Goal: Find specific page/section: Find specific page/section

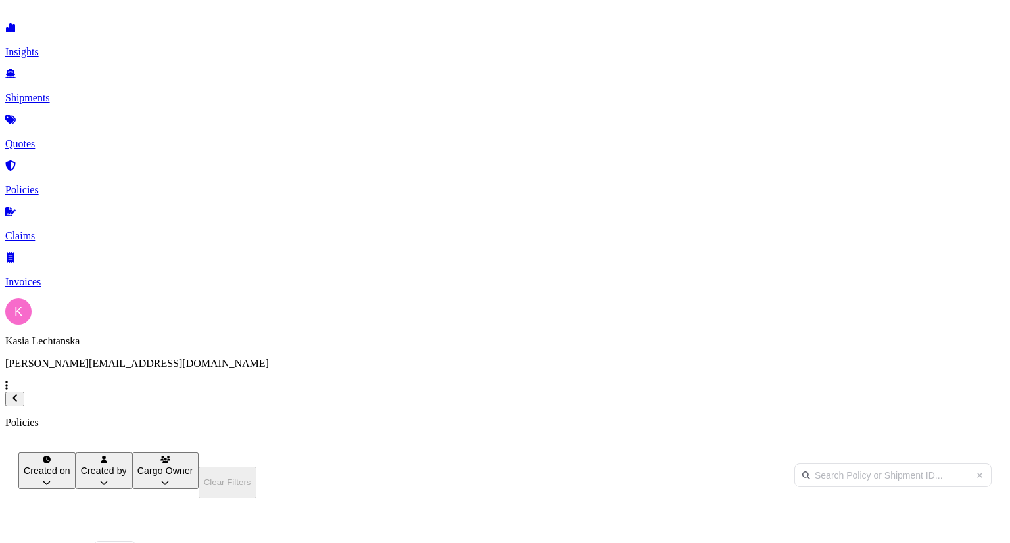
scroll to position [319, 789]
click at [78, 162] on link "Policies" at bounding box center [504, 179] width 999 height 34
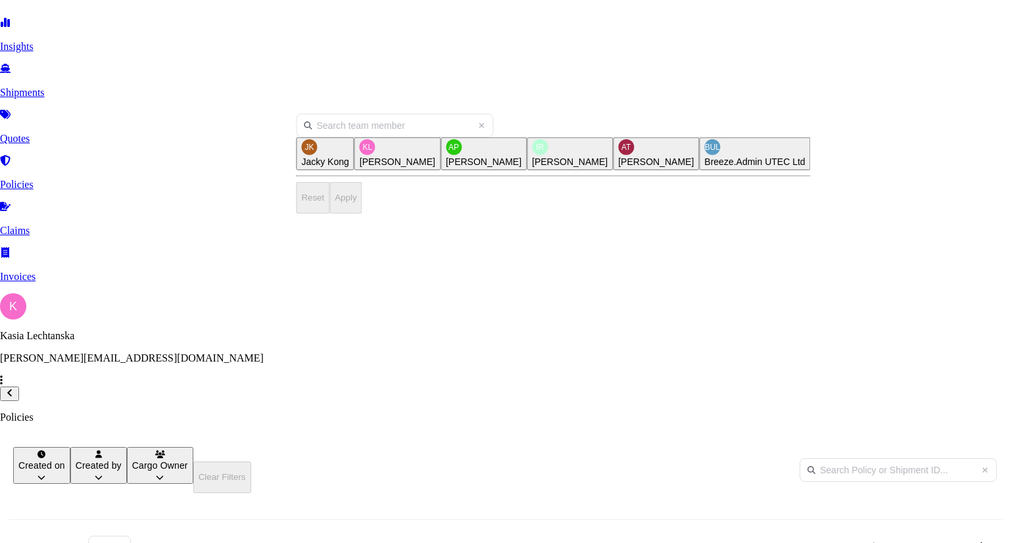
click at [314, 101] on html "Insights Shipments Quotes Policies Claims Invoices K [PERSON_NAME] [PERSON_NAME…" at bounding box center [505, 329] width 1010 height 659
click at [365, 168] on span "[PERSON_NAME]" at bounding box center [398, 161] width 76 height 13
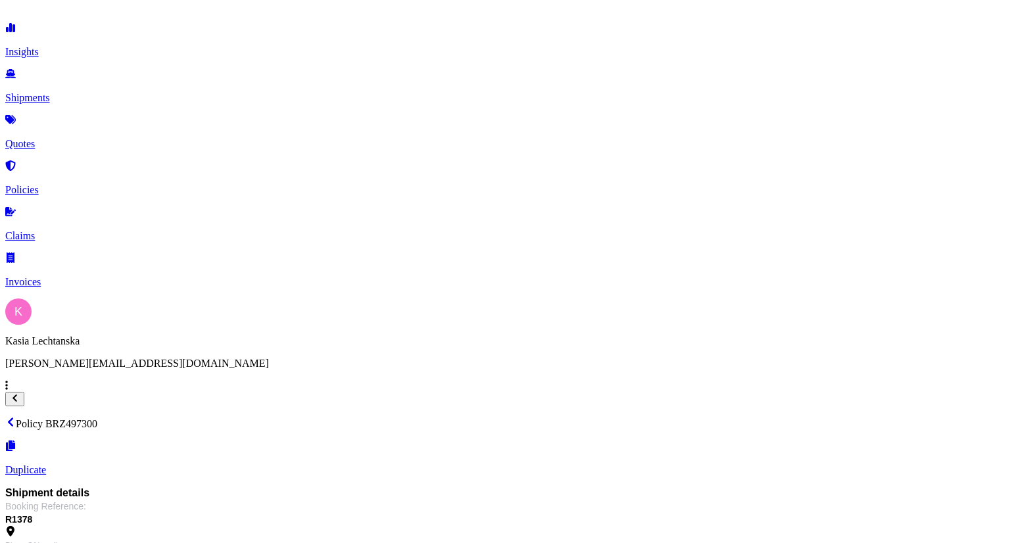
click at [16, 417] on icon at bounding box center [10, 422] width 11 height 11
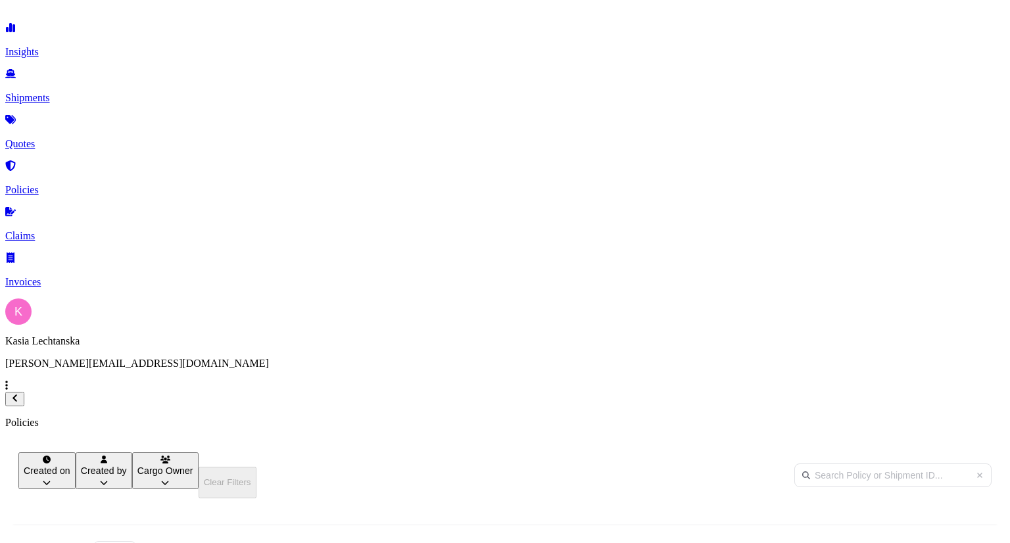
scroll to position [168, 0]
click at [973, 542] on icon at bounding box center [976, 553] width 7 height 12
click at [358, 101] on html "Insights Shipments Quotes Policies Claims Invoices K [PERSON_NAME] [PERSON_NAME…" at bounding box center [505, 332] width 1010 height 665
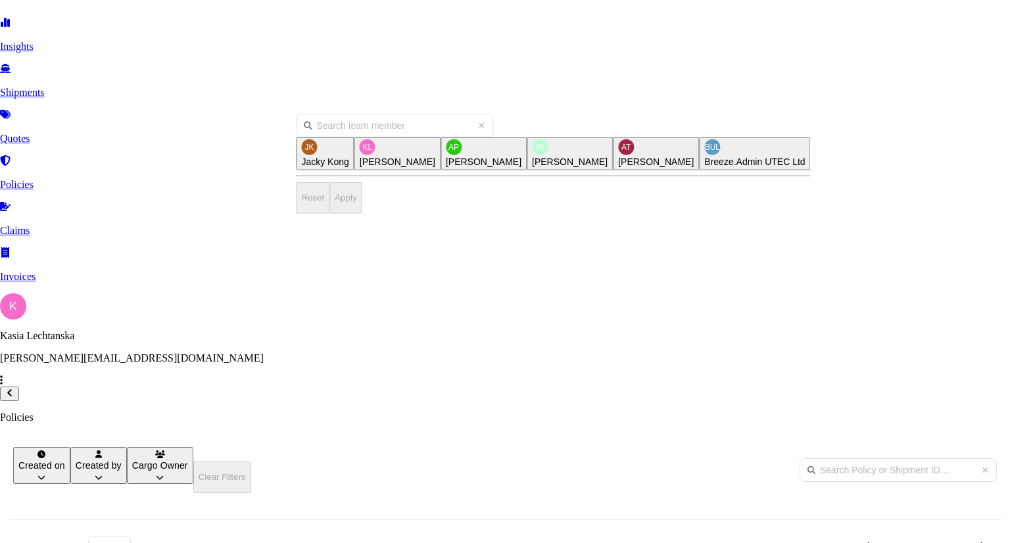
click at [380, 168] on span "[PERSON_NAME]" at bounding box center [398, 161] width 76 height 13
